Goal: Information Seeking & Learning: Learn about a topic

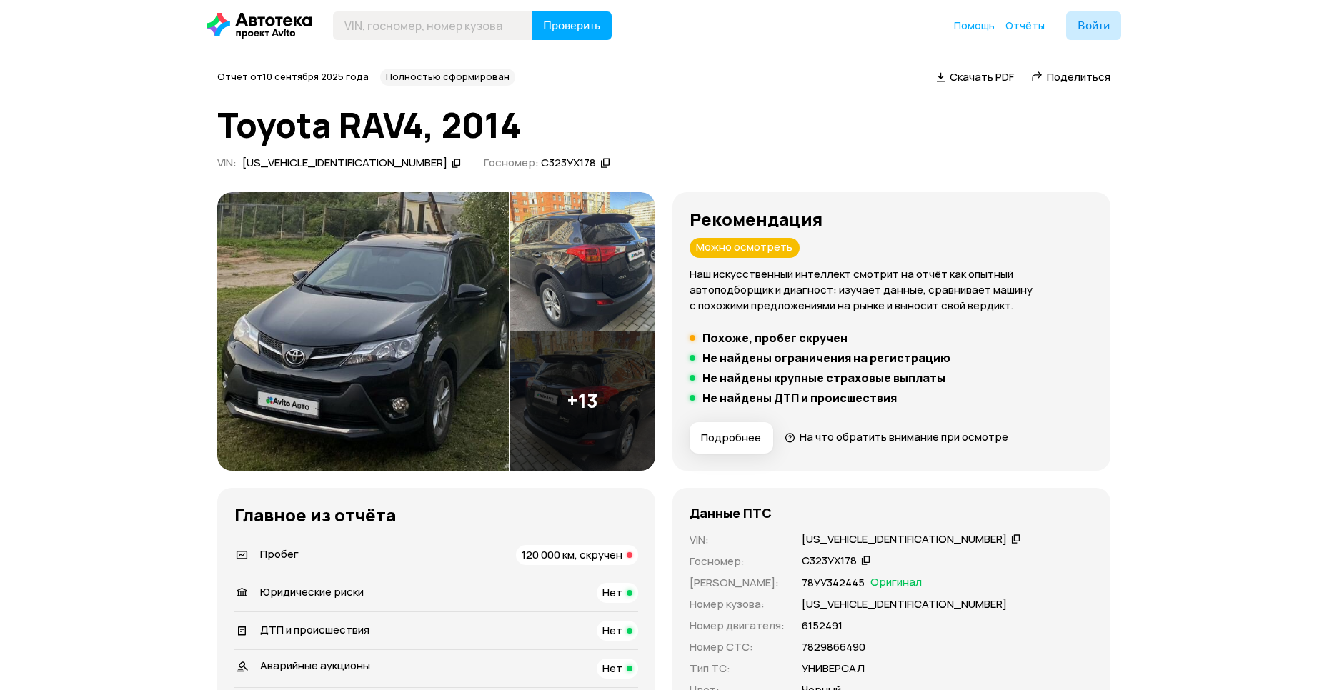
click at [422, 318] on img at bounding box center [362, 331] width 291 height 279
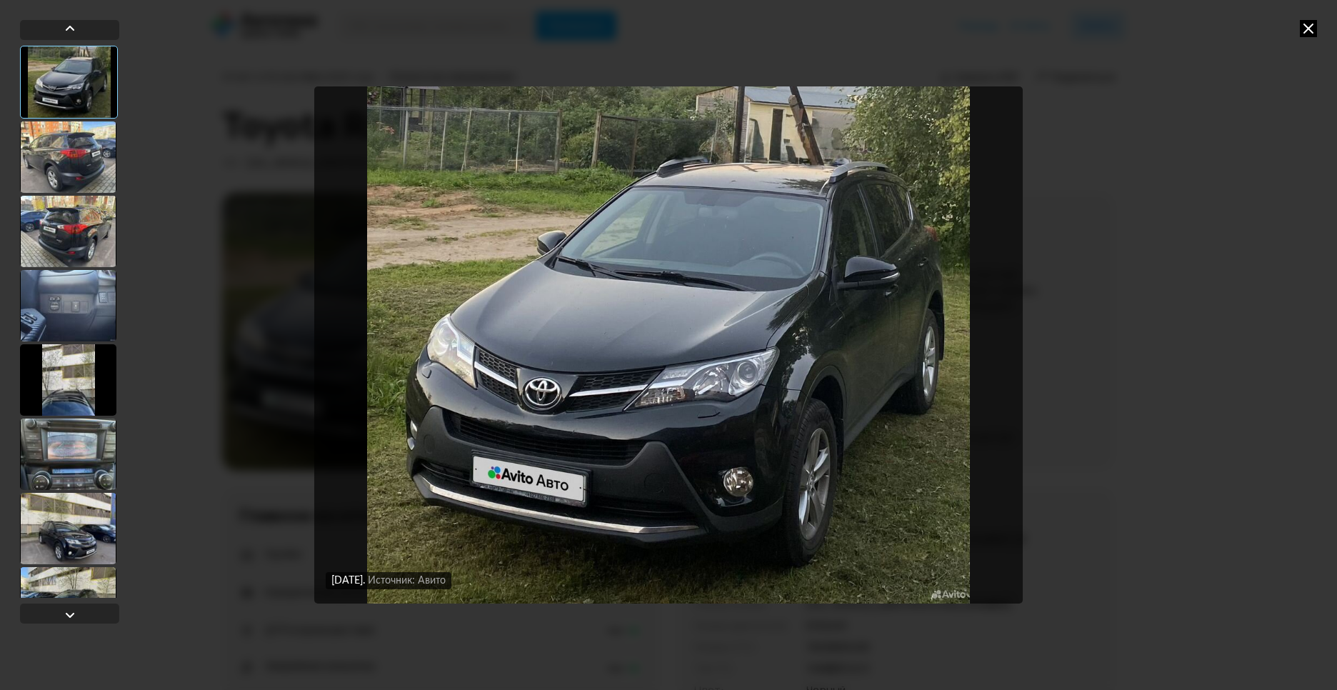
click at [79, 161] on div at bounding box center [68, 156] width 96 height 71
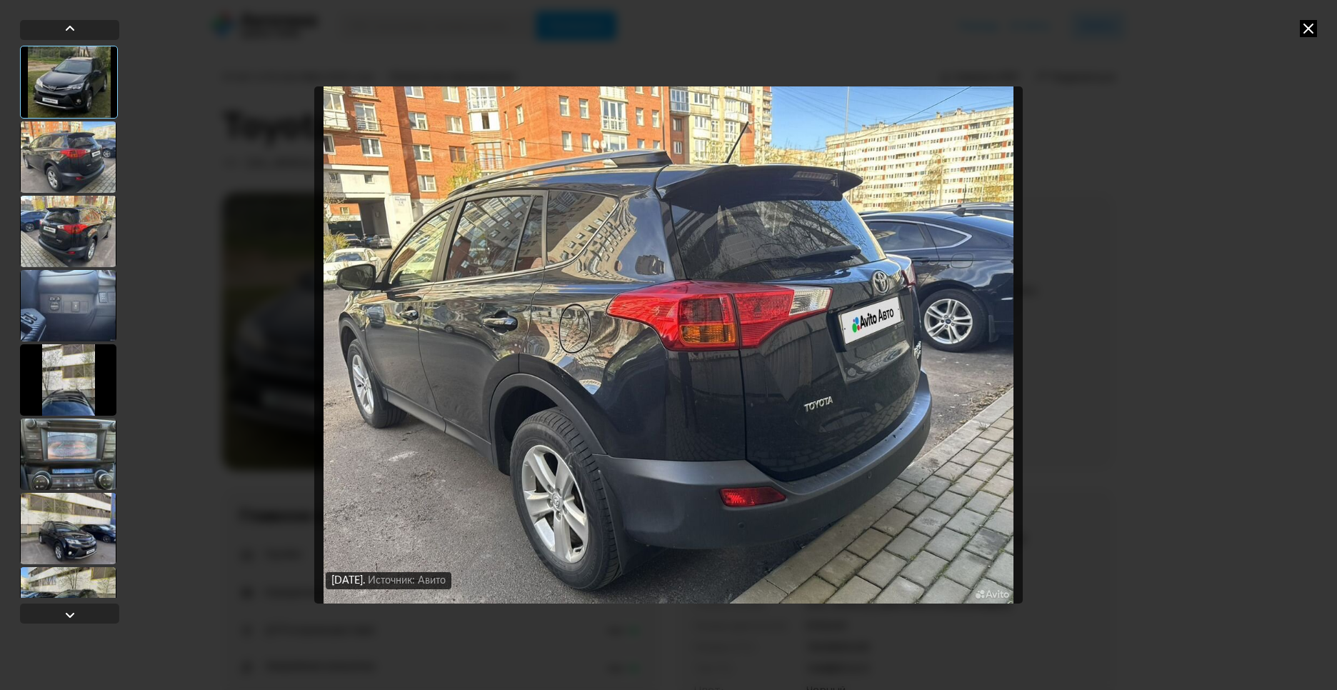
click at [80, 249] on div at bounding box center [68, 231] width 96 height 71
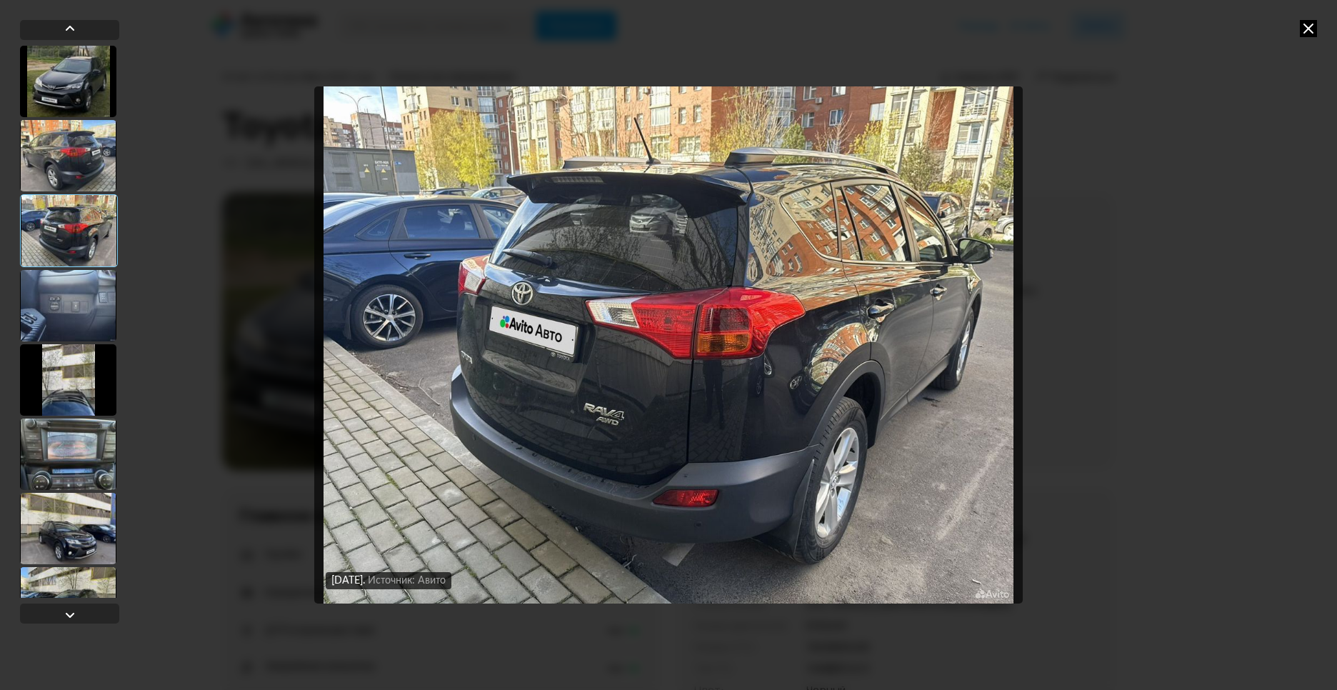
click at [84, 317] on div at bounding box center [68, 305] width 96 height 71
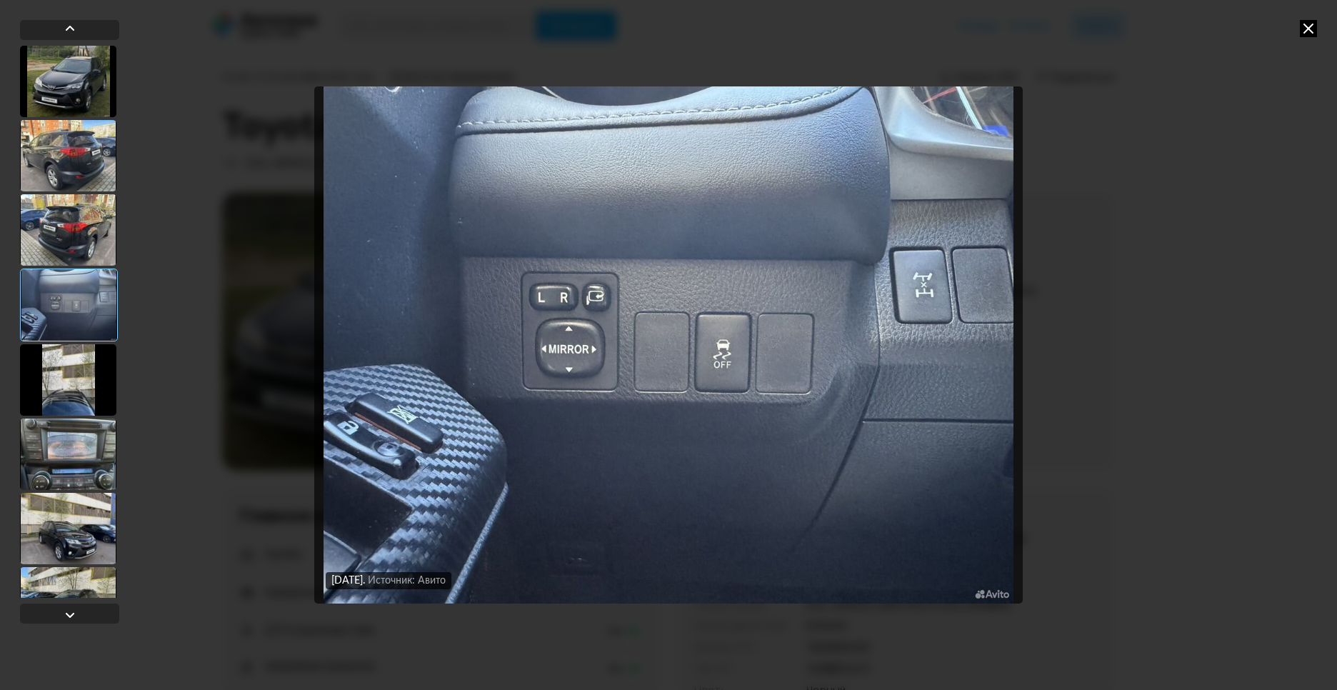
click at [80, 381] on div at bounding box center [68, 379] width 96 height 71
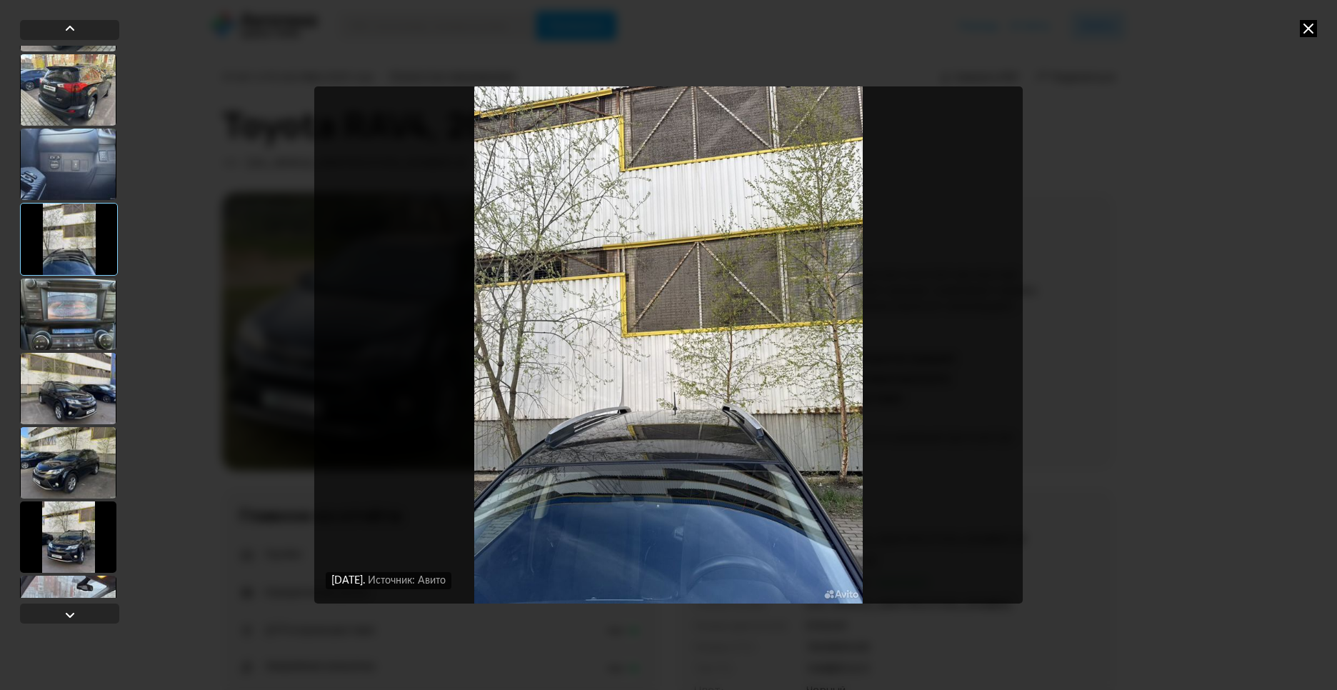
scroll to position [166, 0]
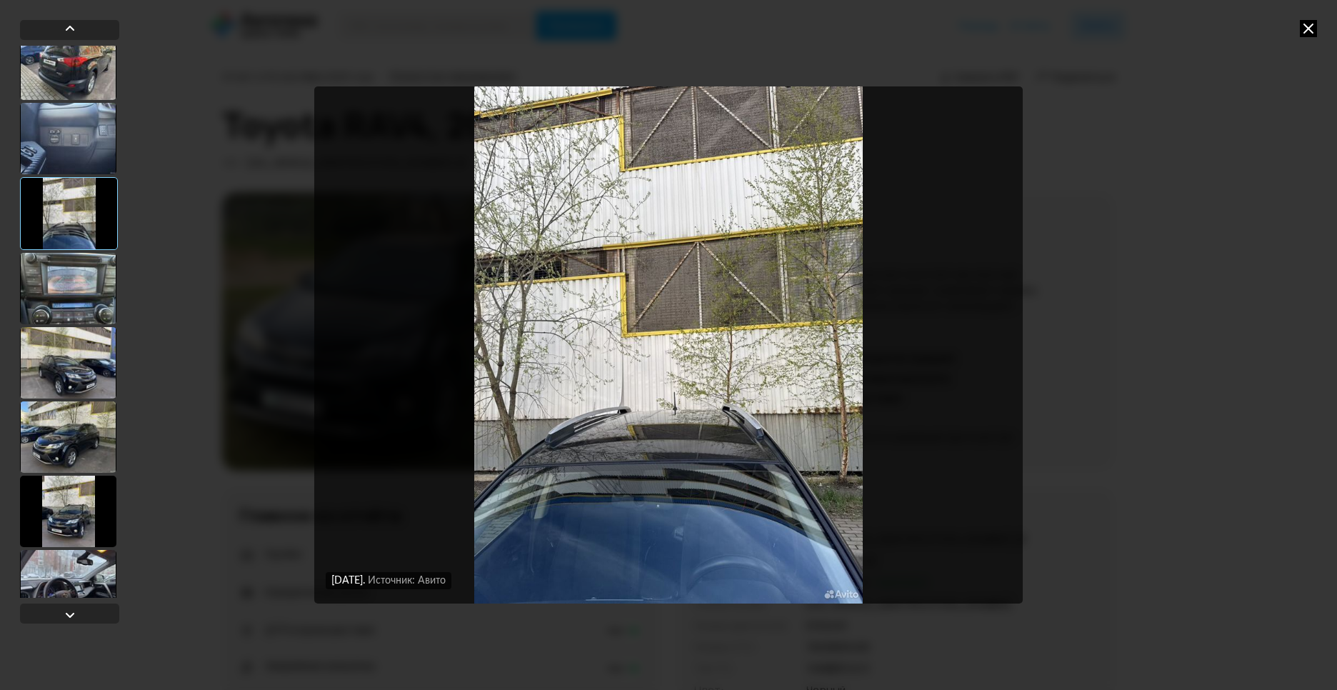
click at [97, 299] on div at bounding box center [68, 288] width 96 height 71
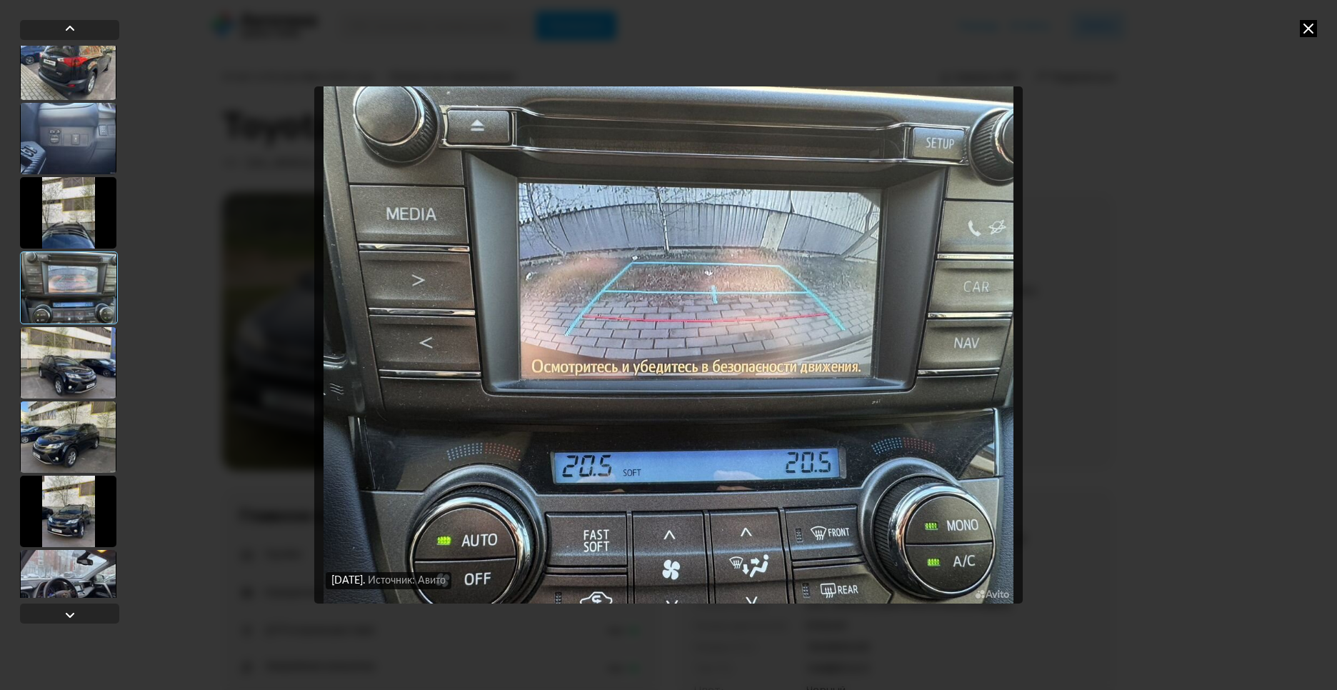
click at [73, 521] on div at bounding box center [68, 511] width 96 height 71
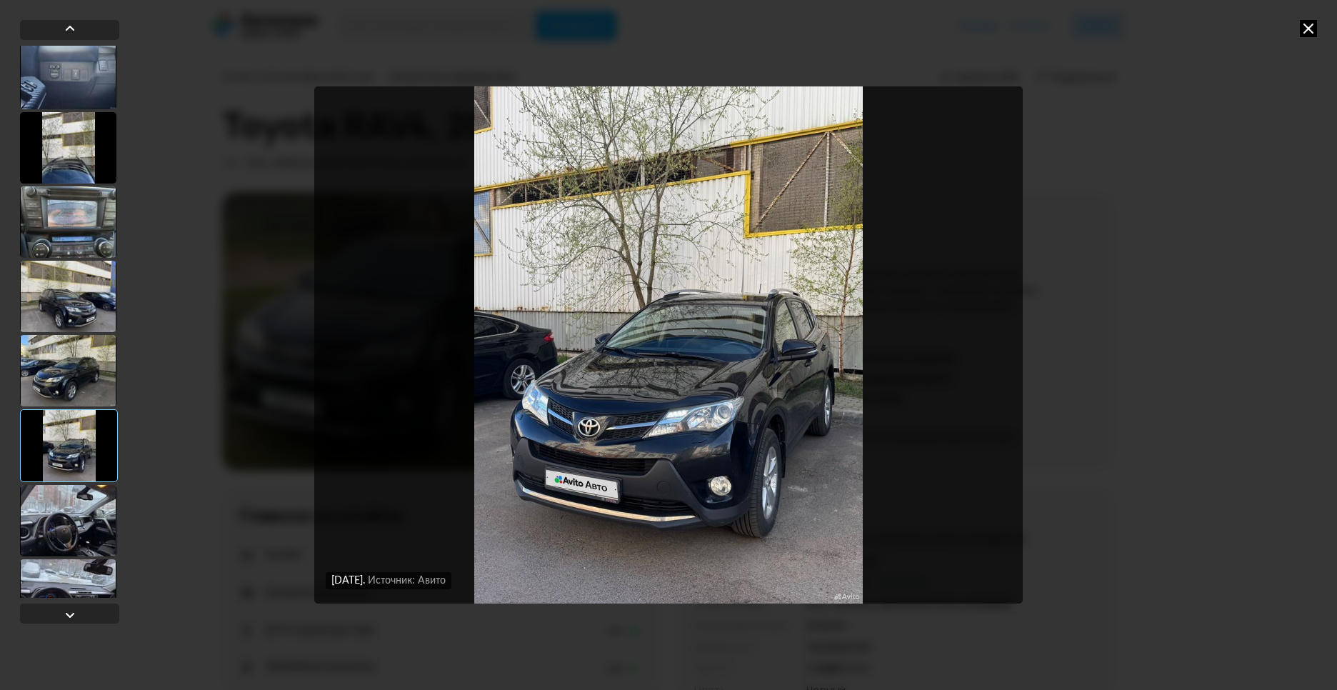
scroll to position [332, 0]
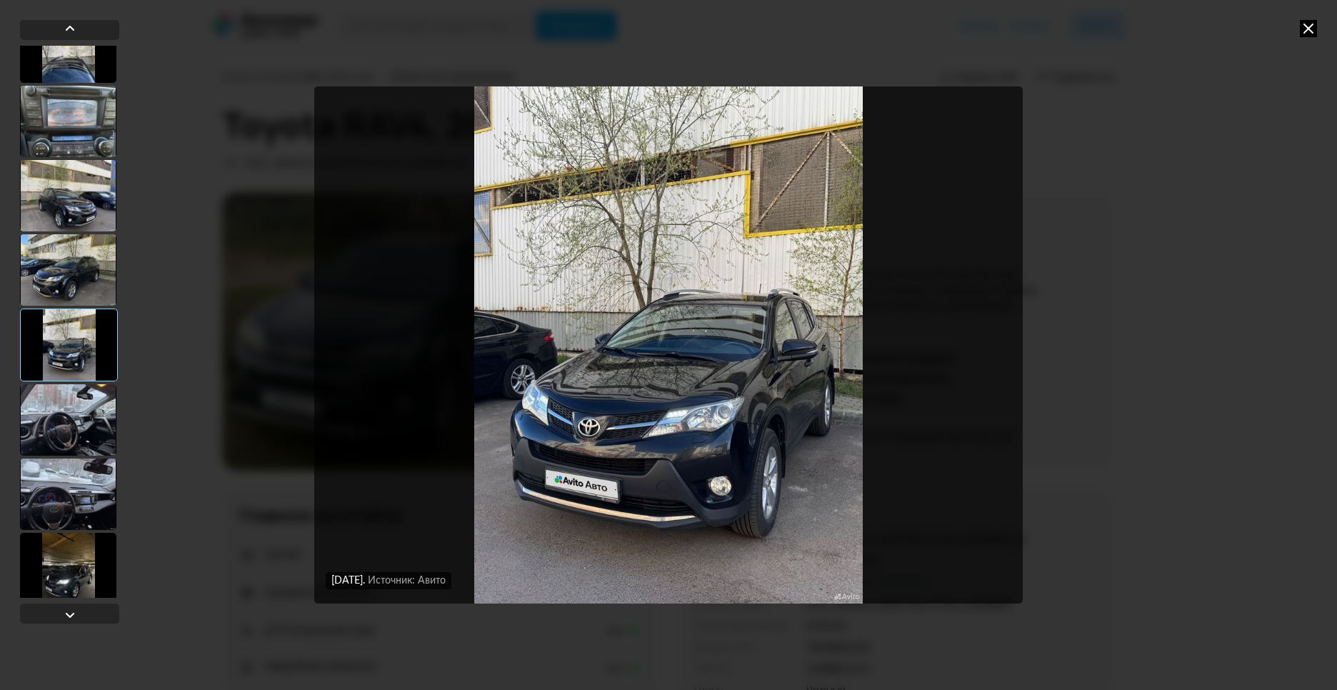
drag, startPoint x: 97, startPoint y: 430, endPoint x: 105, endPoint y: 434, distance: 9.0
click at [99, 429] on div at bounding box center [68, 419] width 96 height 71
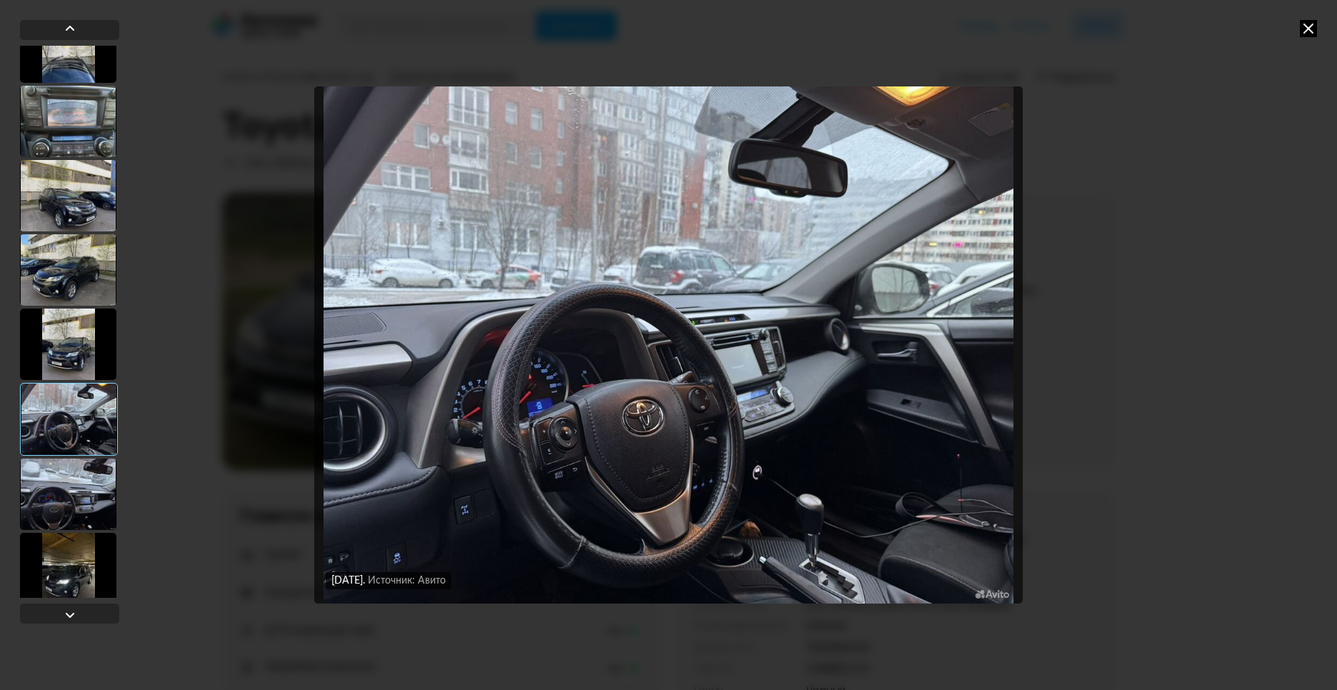
click at [81, 496] on div at bounding box center [68, 494] width 96 height 71
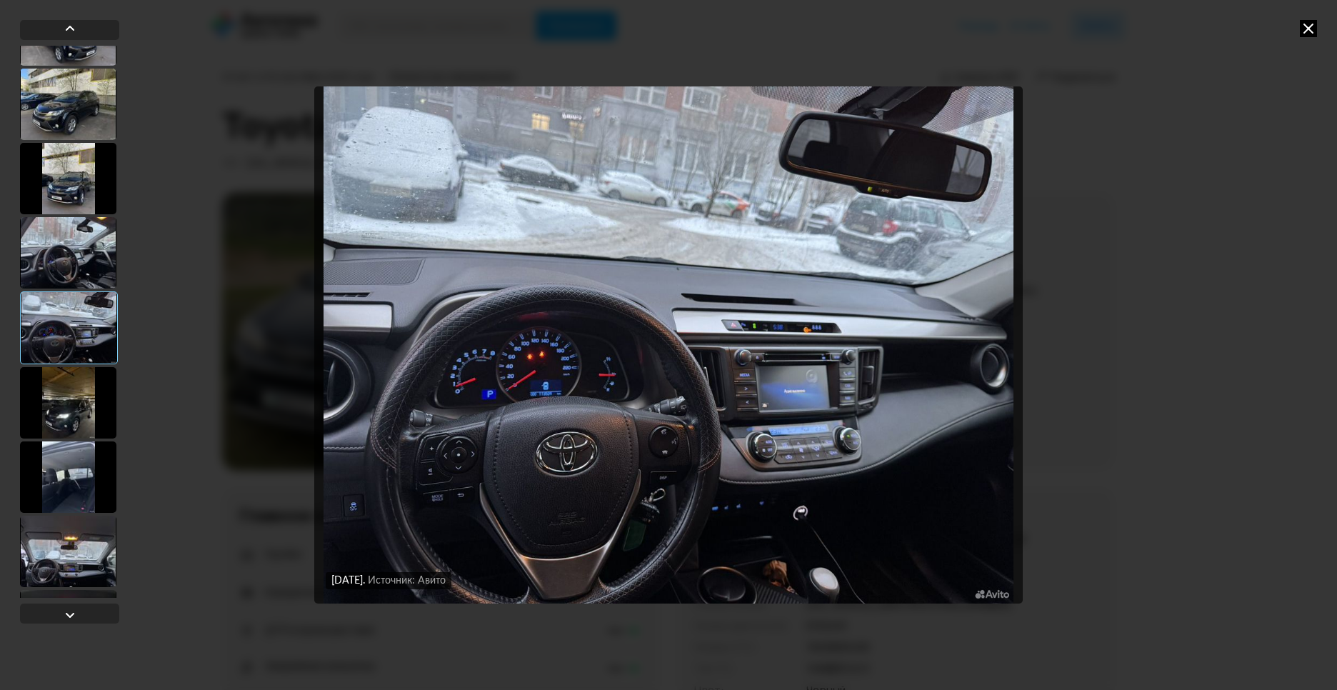
scroll to position [580, 0]
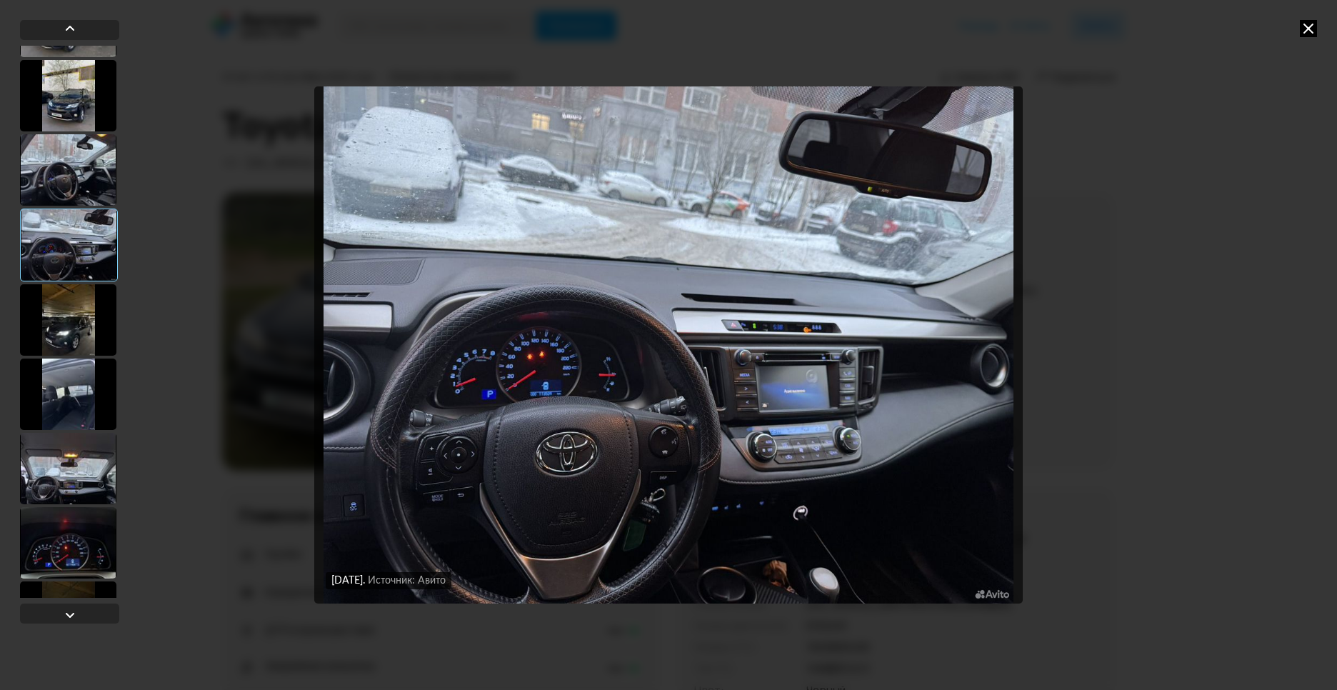
click at [69, 391] on div at bounding box center [68, 394] width 96 height 71
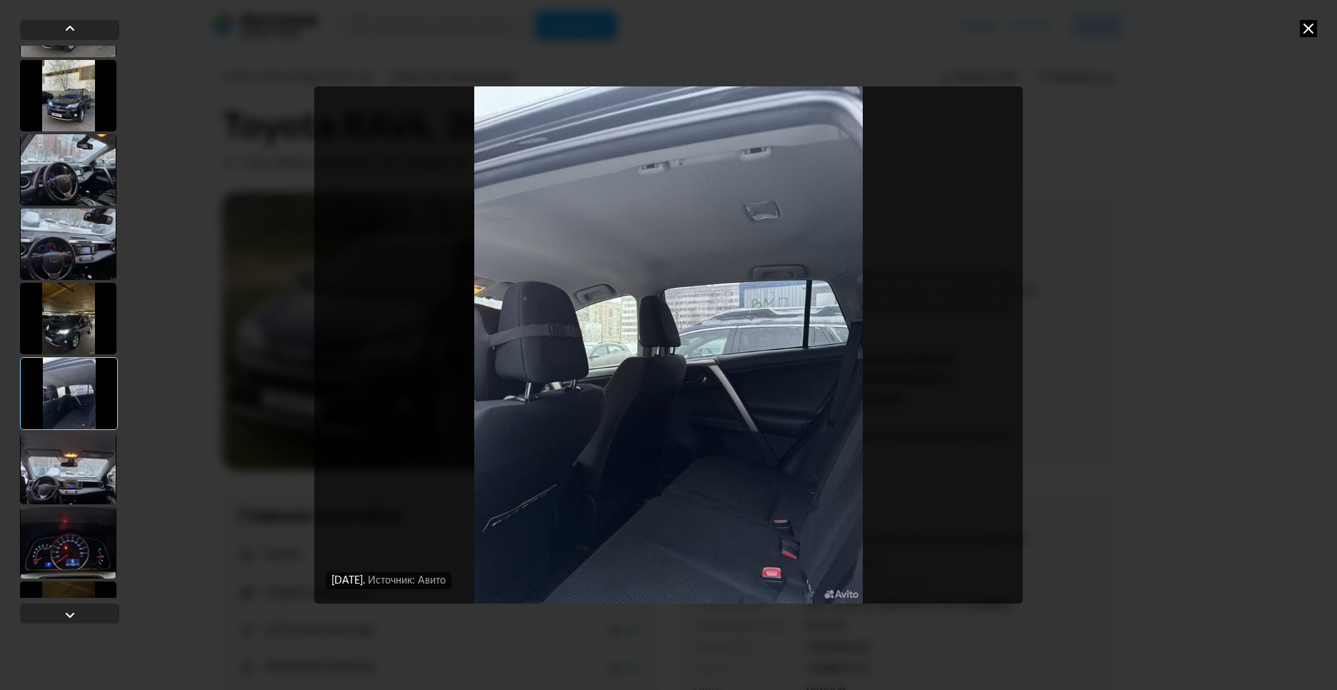
click at [91, 482] on div at bounding box center [68, 468] width 96 height 71
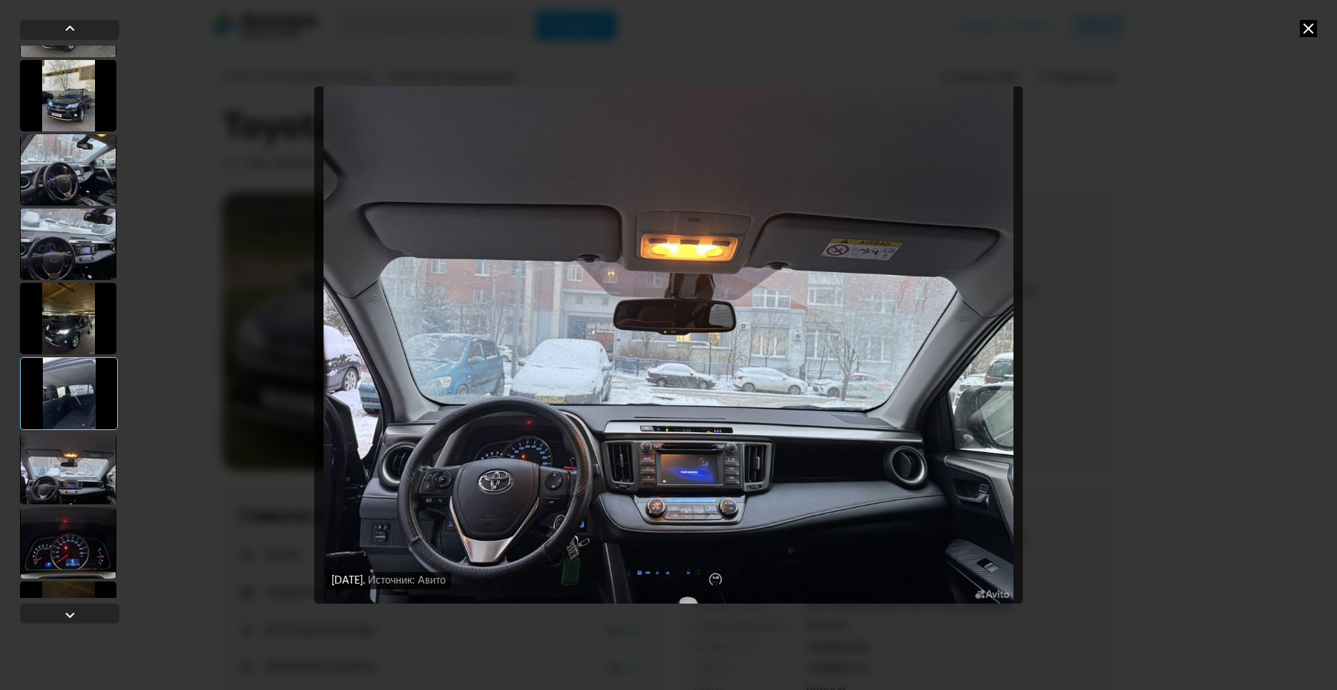
click at [65, 542] on div at bounding box center [68, 542] width 96 height 71
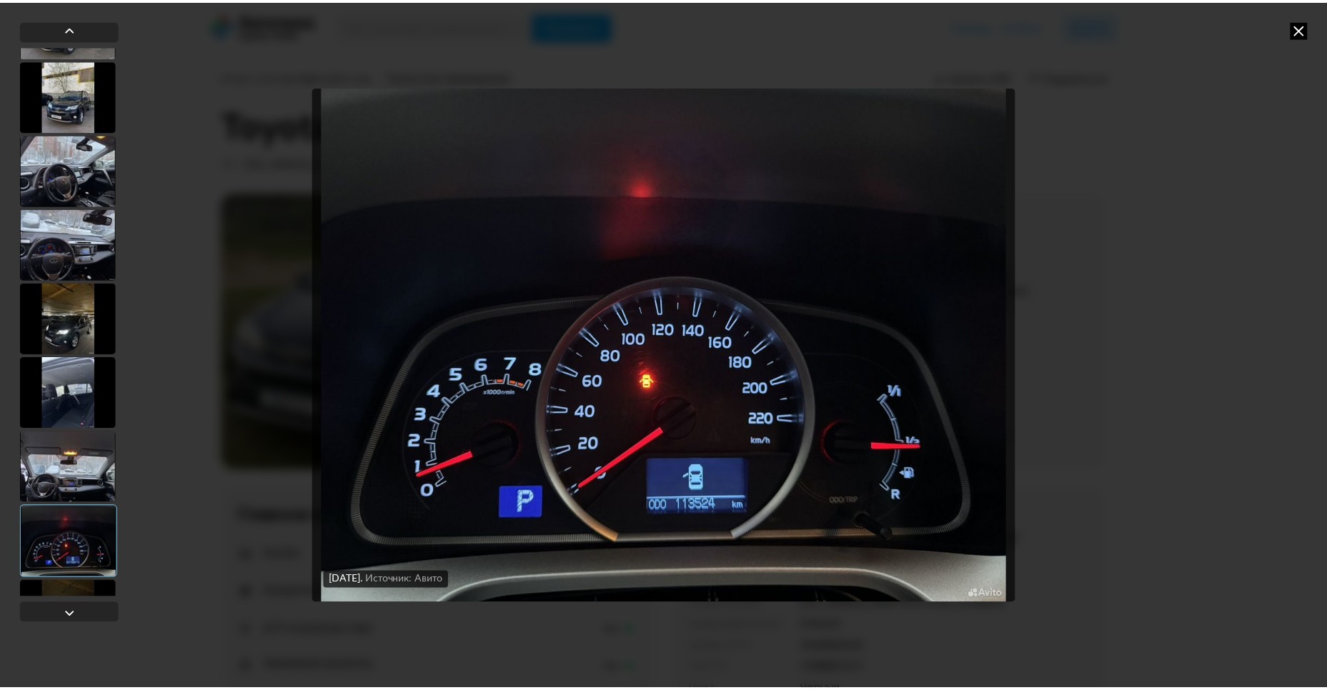
scroll to position [638, 0]
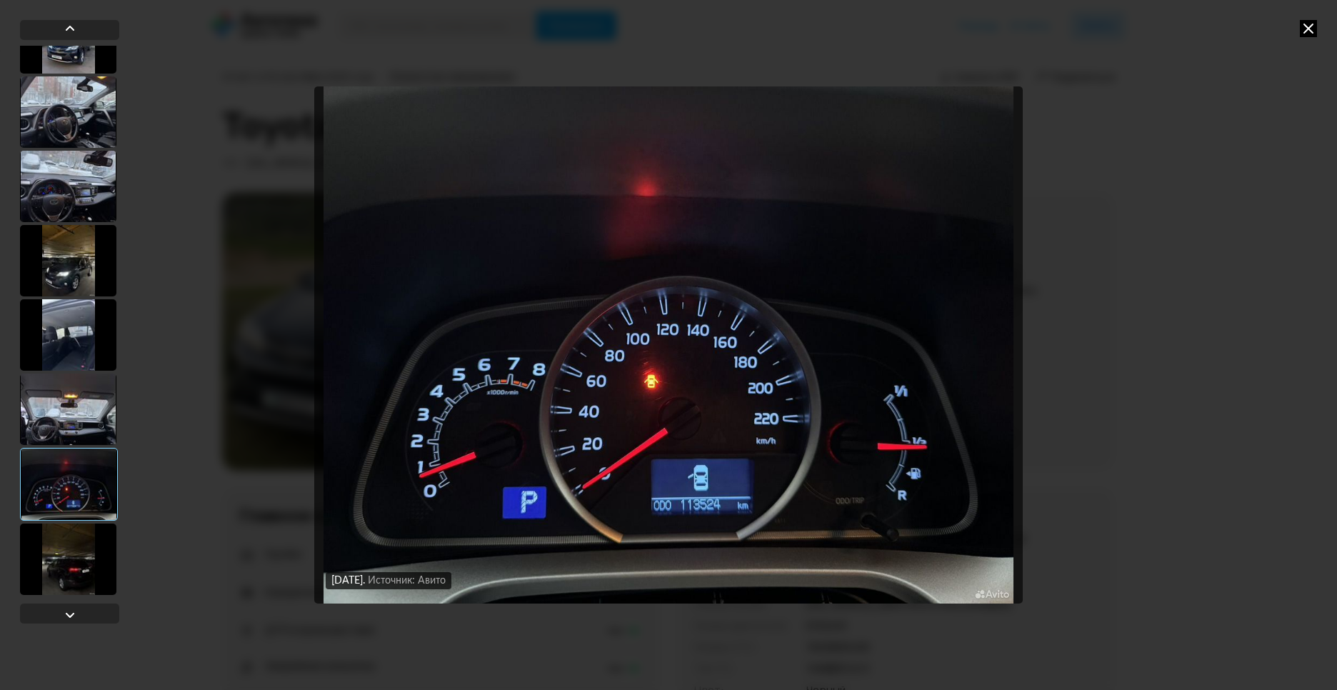
click at [64, 559] on div at bounding box center [68, 559] width 96 height 71
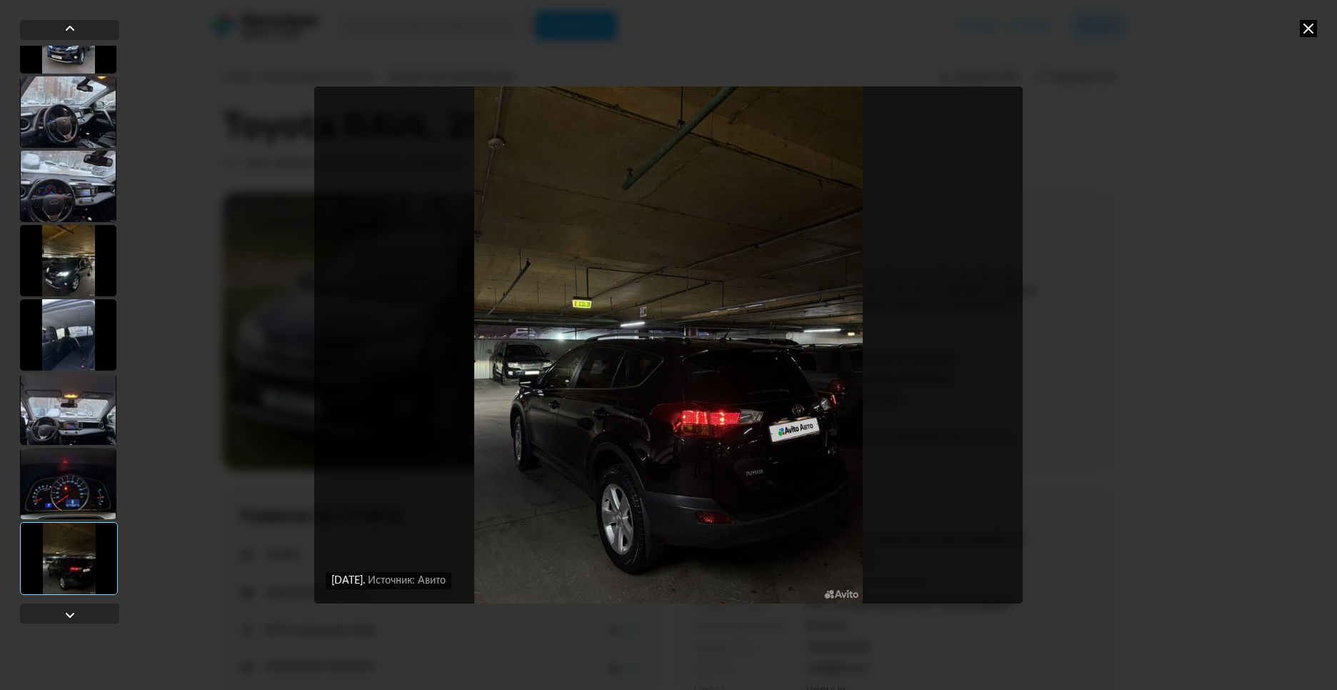
click at [1300, 29] on div "[DATE] Источник: Авито [DATE] Источник: Авито [DATE] Источник: Авито [DATE] Ист…" at bounding box center [668, 345] width 1337 height 690
click at [1307, 28] on icon at bounding box center [1308, 28] width 17 height 17
